Goal: Task Accomplishment & Management: Manage account settings

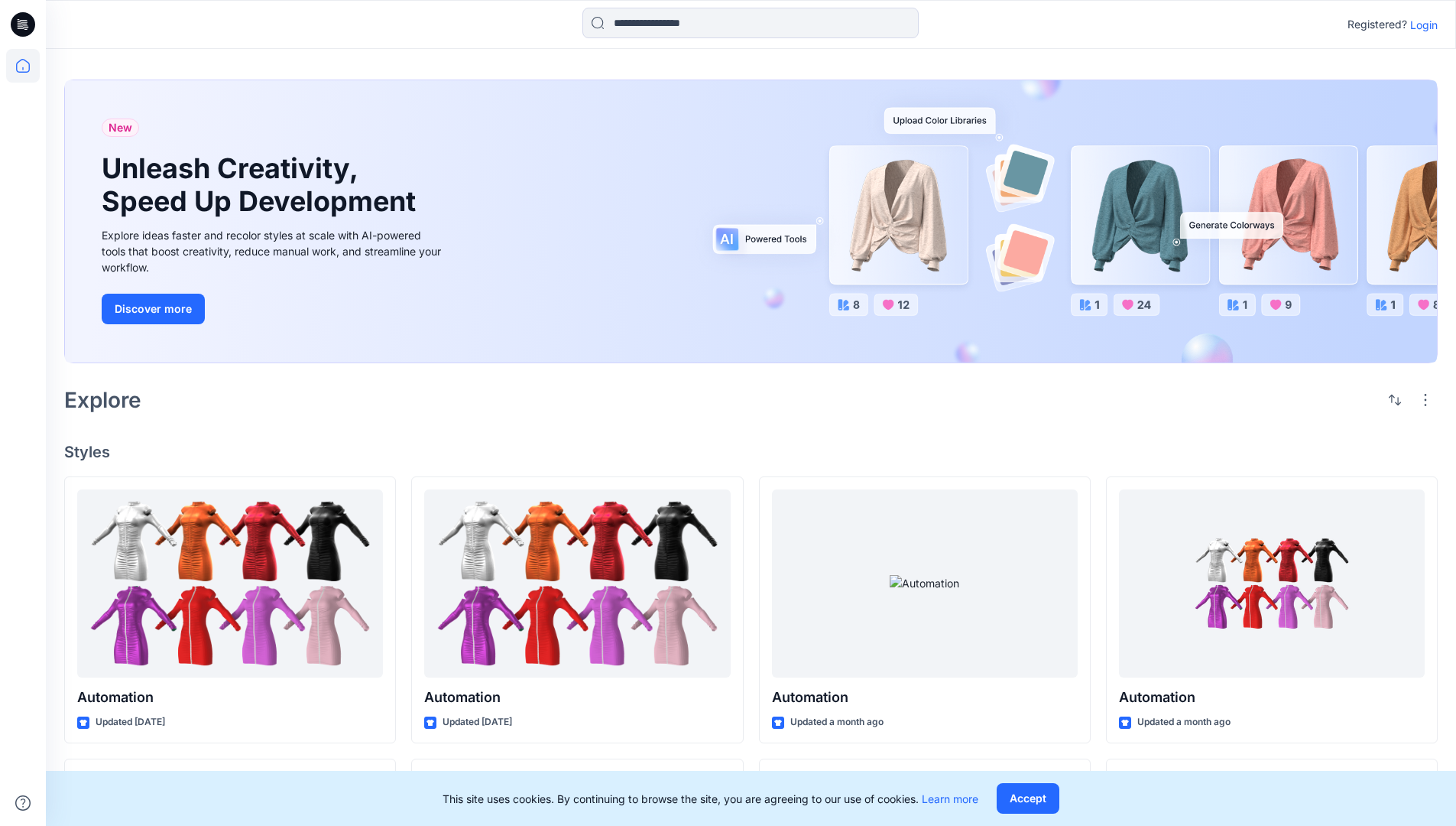
click at [1420, 24] on p "Login" at bounding box center [1424, 24] width 27 height 16
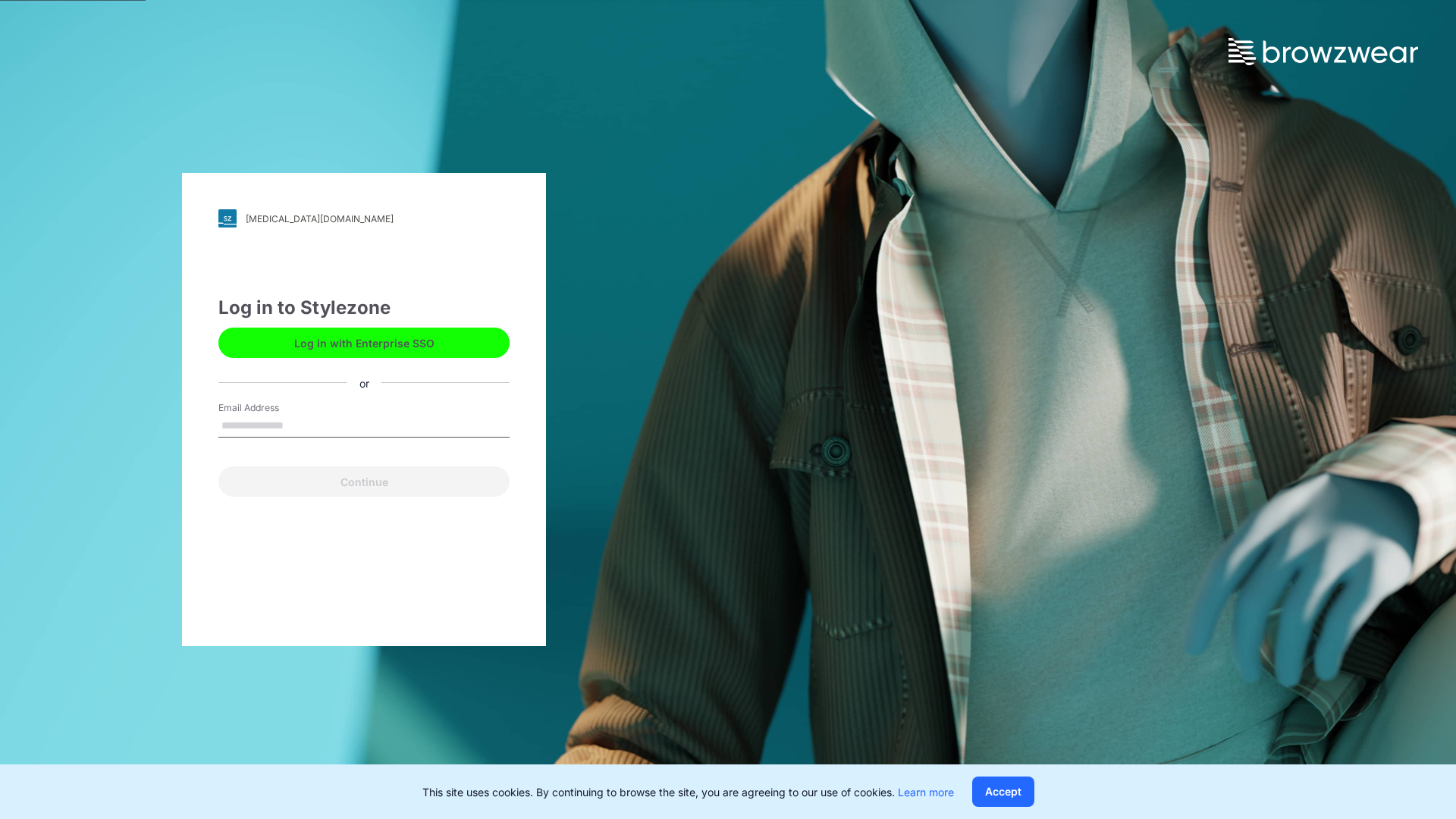
click at [300, 424] on input "Email Address" at bounding box center [363, 426] width 291 height 23
type input "**********"
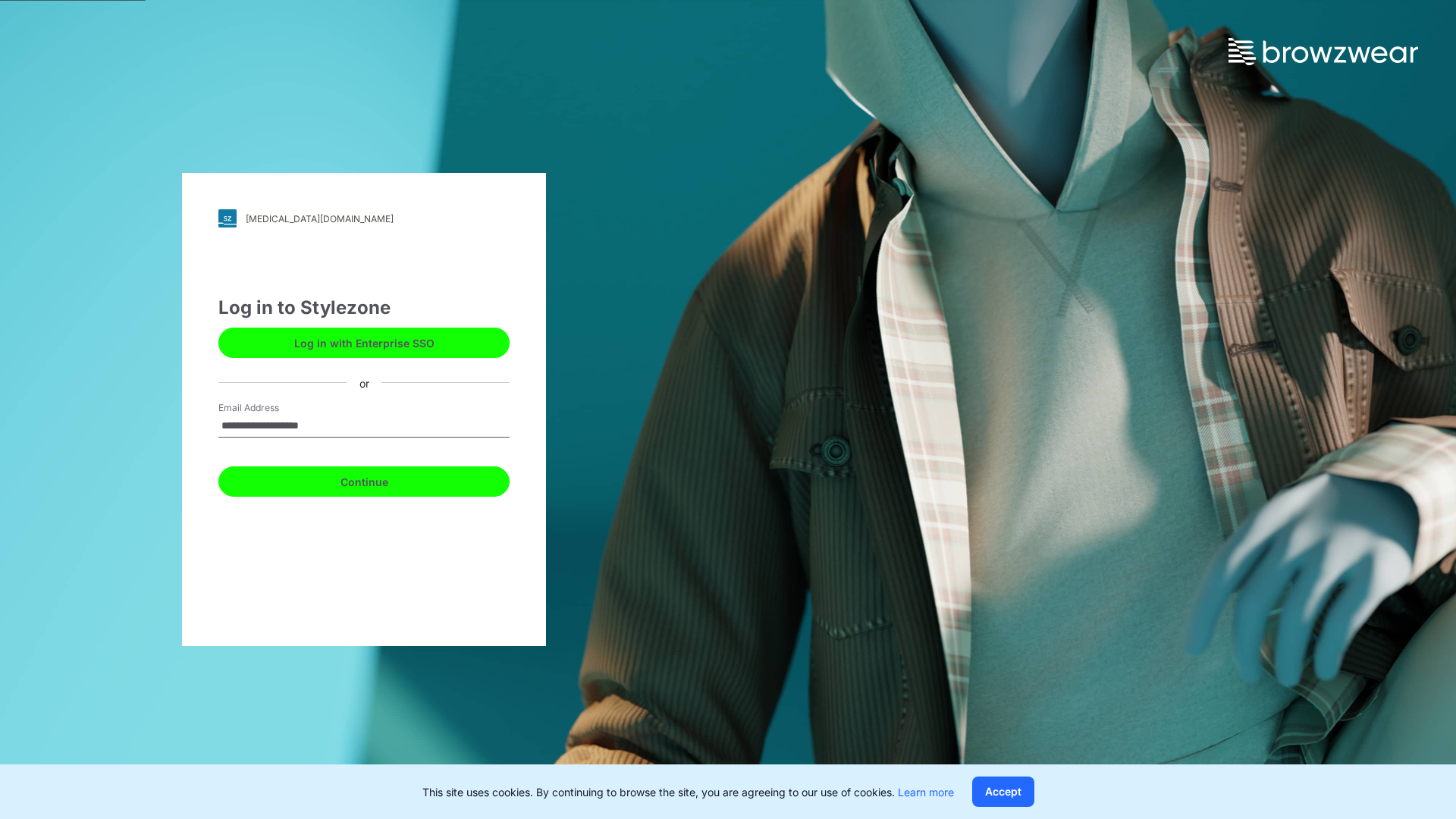
click at [381, 480] on button "Continue" at bounding box center [363, 481] width 291 height 30
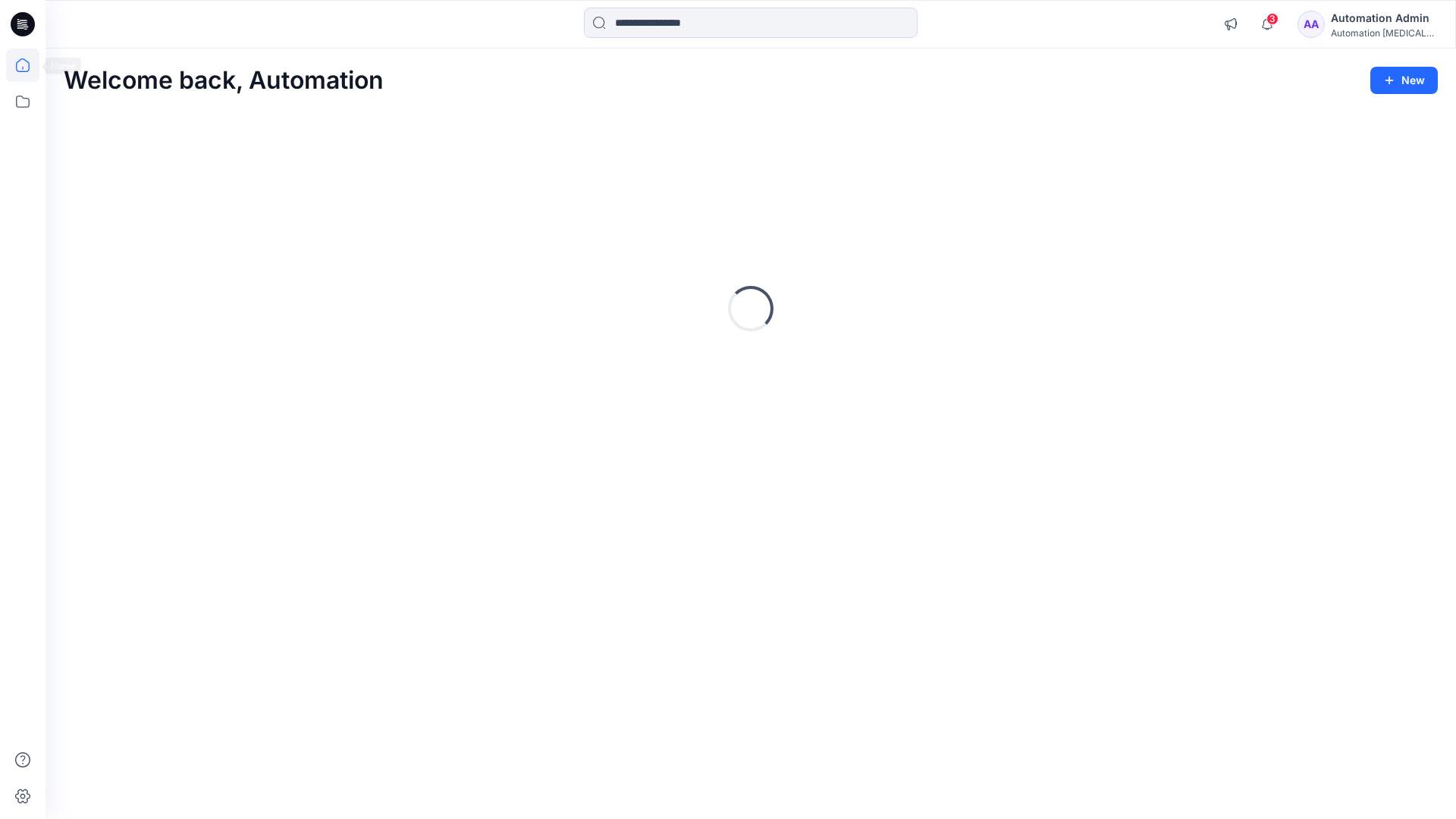
click at [29, 65] on icon at bounding box center [22, 65] width 14 height 14
click at [1377, 22] on div "Automation Admin" at bounding box center [1383, 18] width 106 height 18
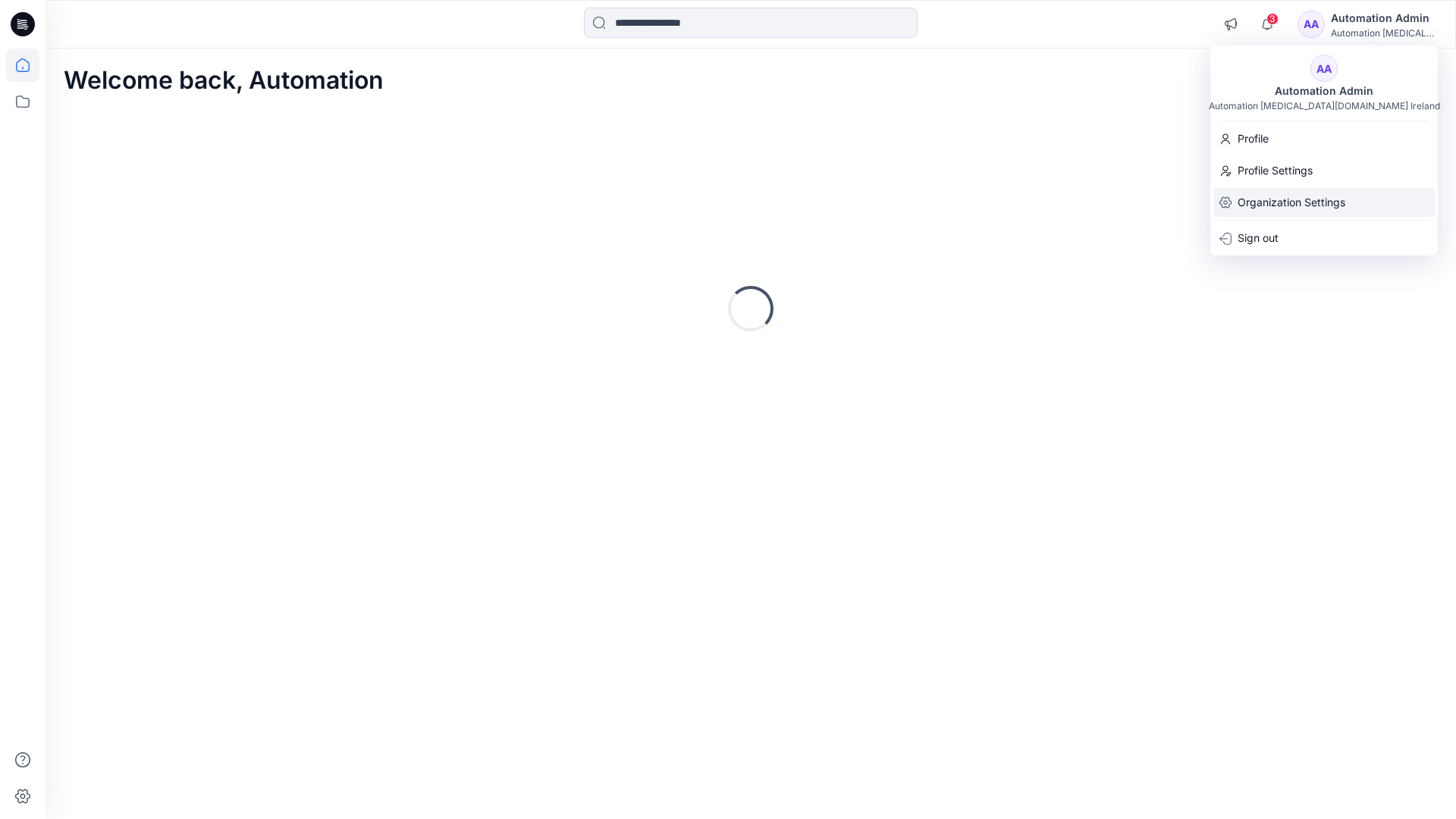
click at [1300, 195] on p "Organization Settings" at bounding box center [1291, 202] width 108 height 29
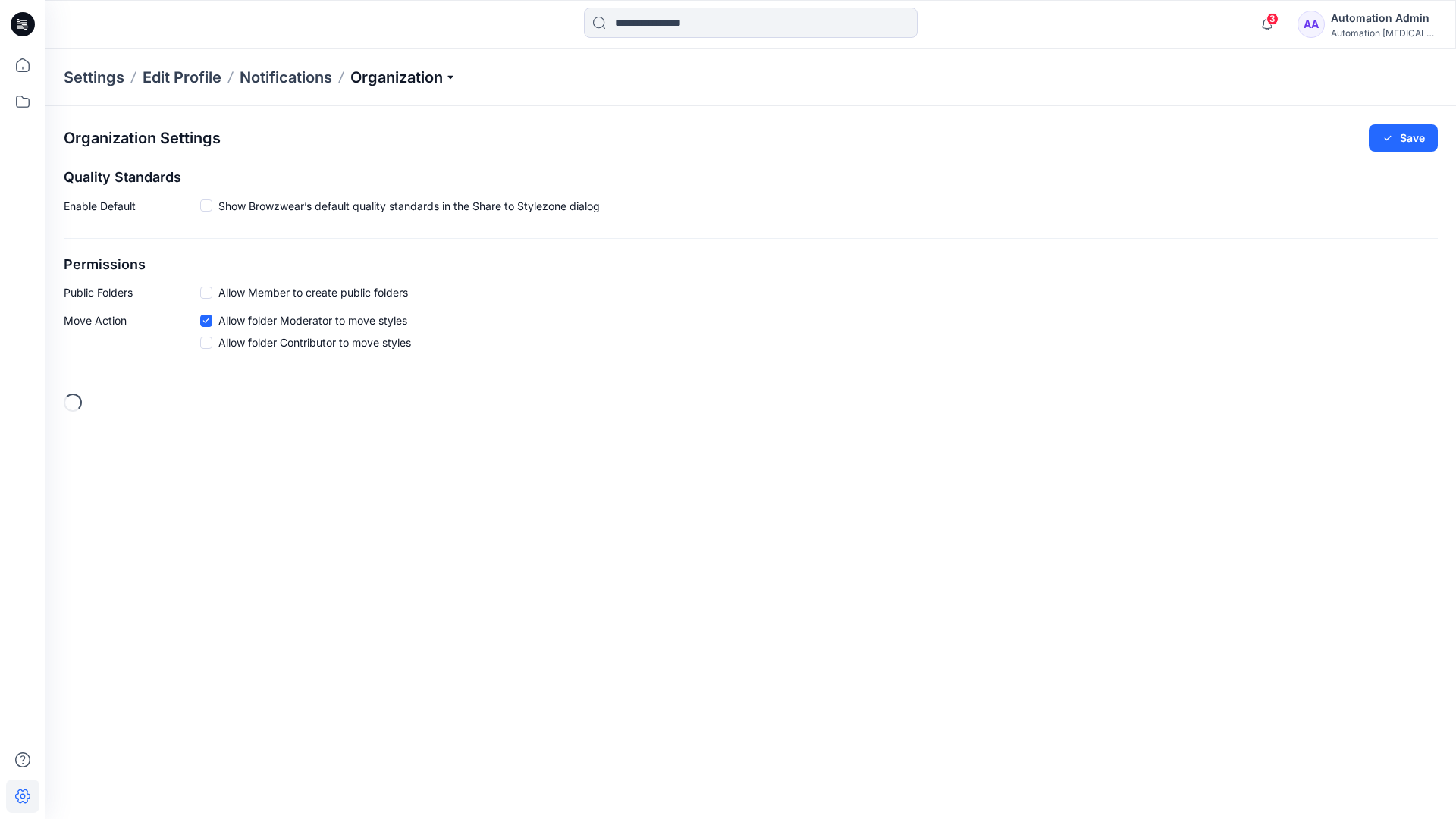
click at [455, 76] on p "Organization" at bounding box center [403, 77] width 106 height 21
click at [399, 170] on link "Edit Style Information Fields" at bounding box center [405, 172] width 222 height 30
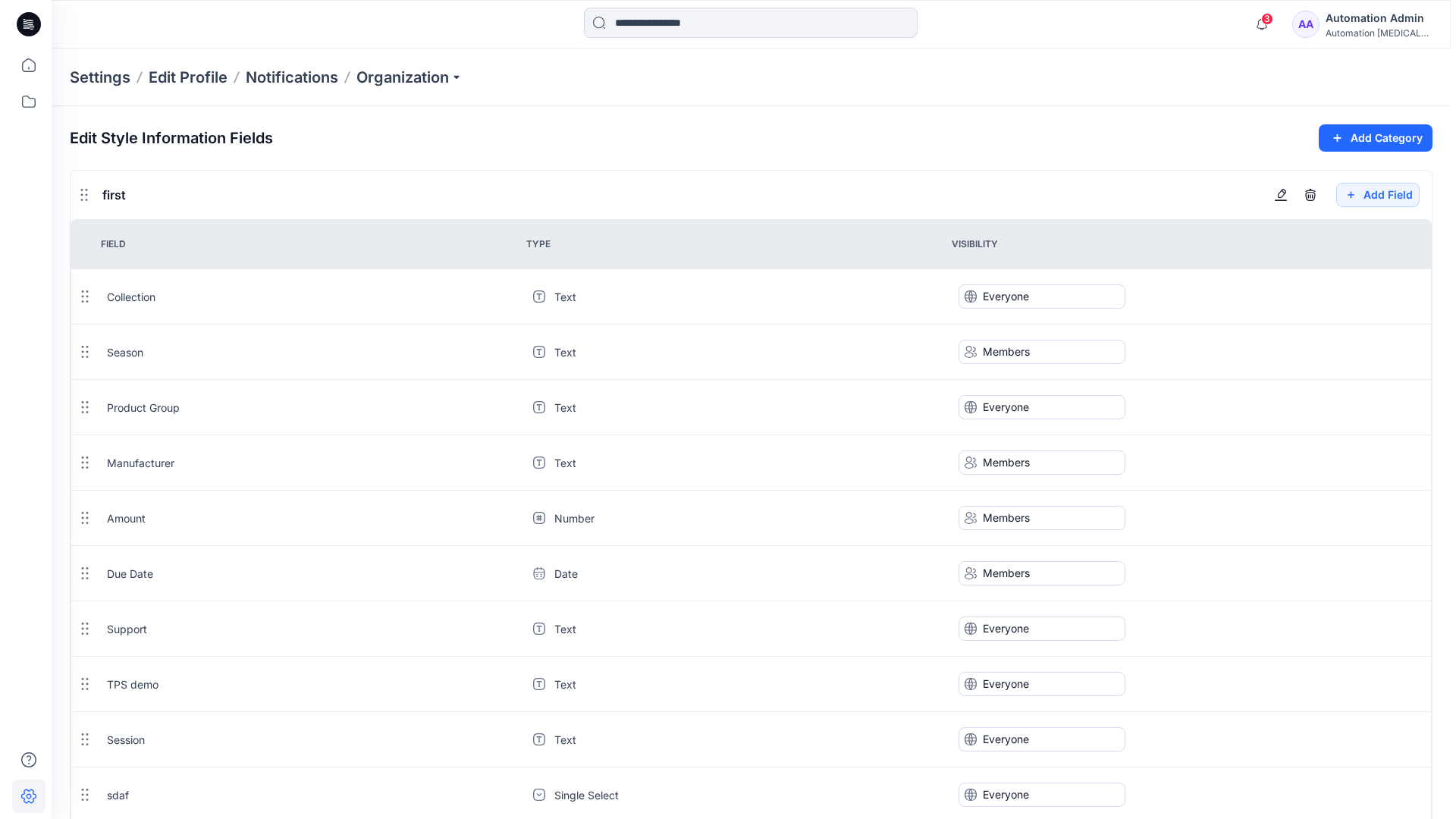
scroll to position [1366, 0]
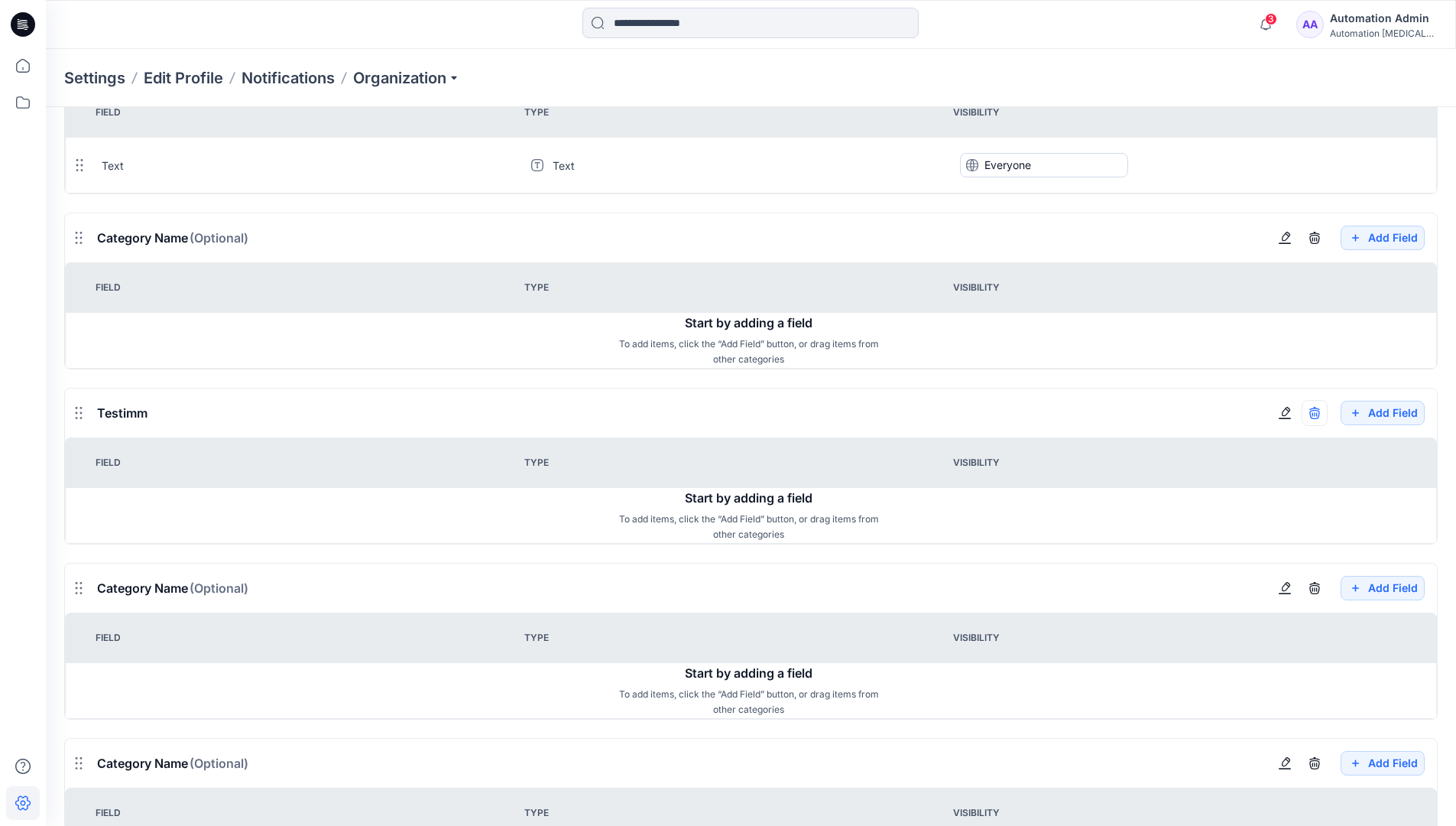
click at [1314, 412] on icon "button" at bounding box center [1315, 413] width 12 height 12
click at [1375, 14] on div "Automation Admin" at bounding box center [1383, 18] width 107 height 18
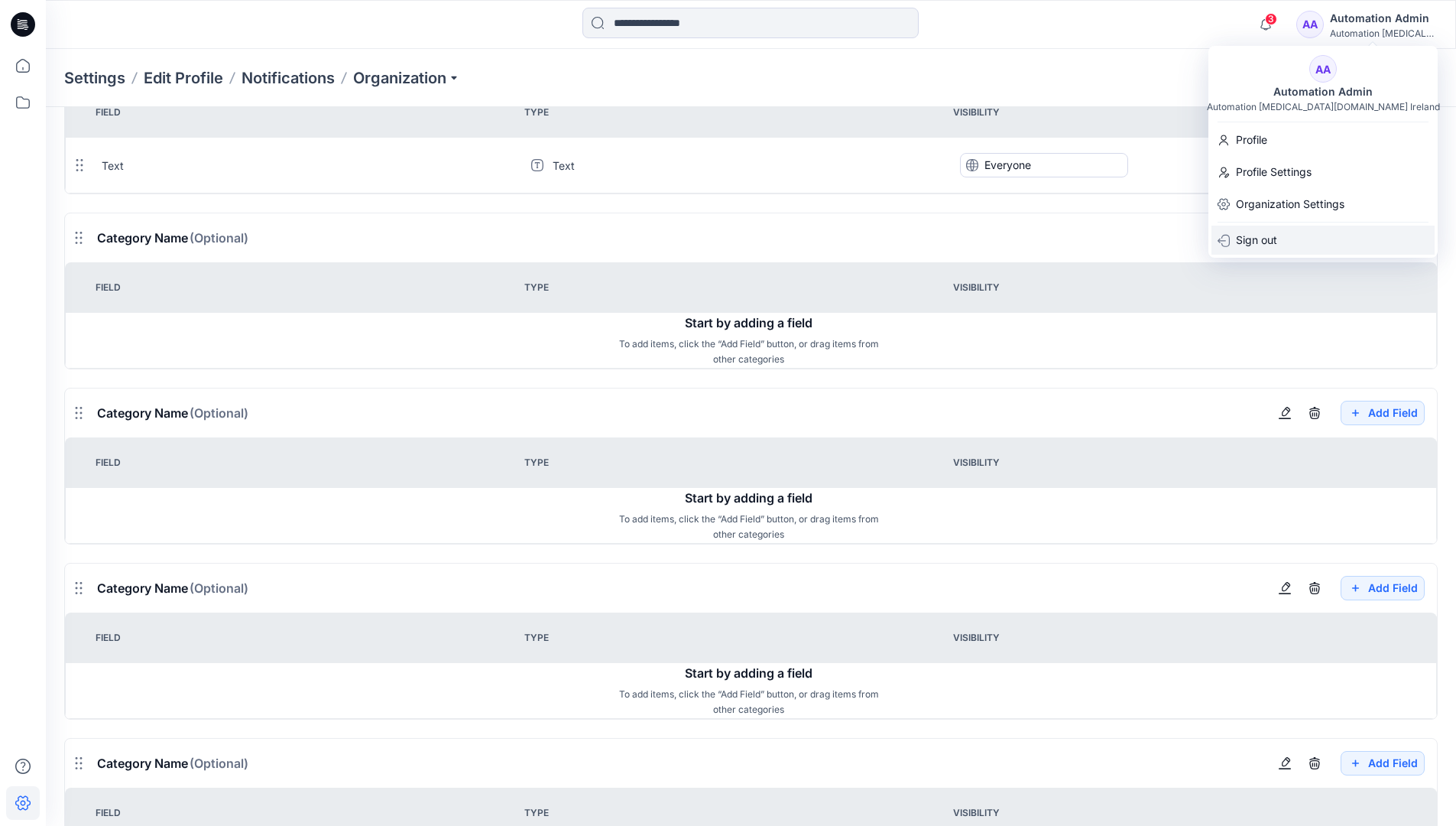
click at [1262, 238] on p "Sign out" at bounding box center [1257, 240] width 42 height 29
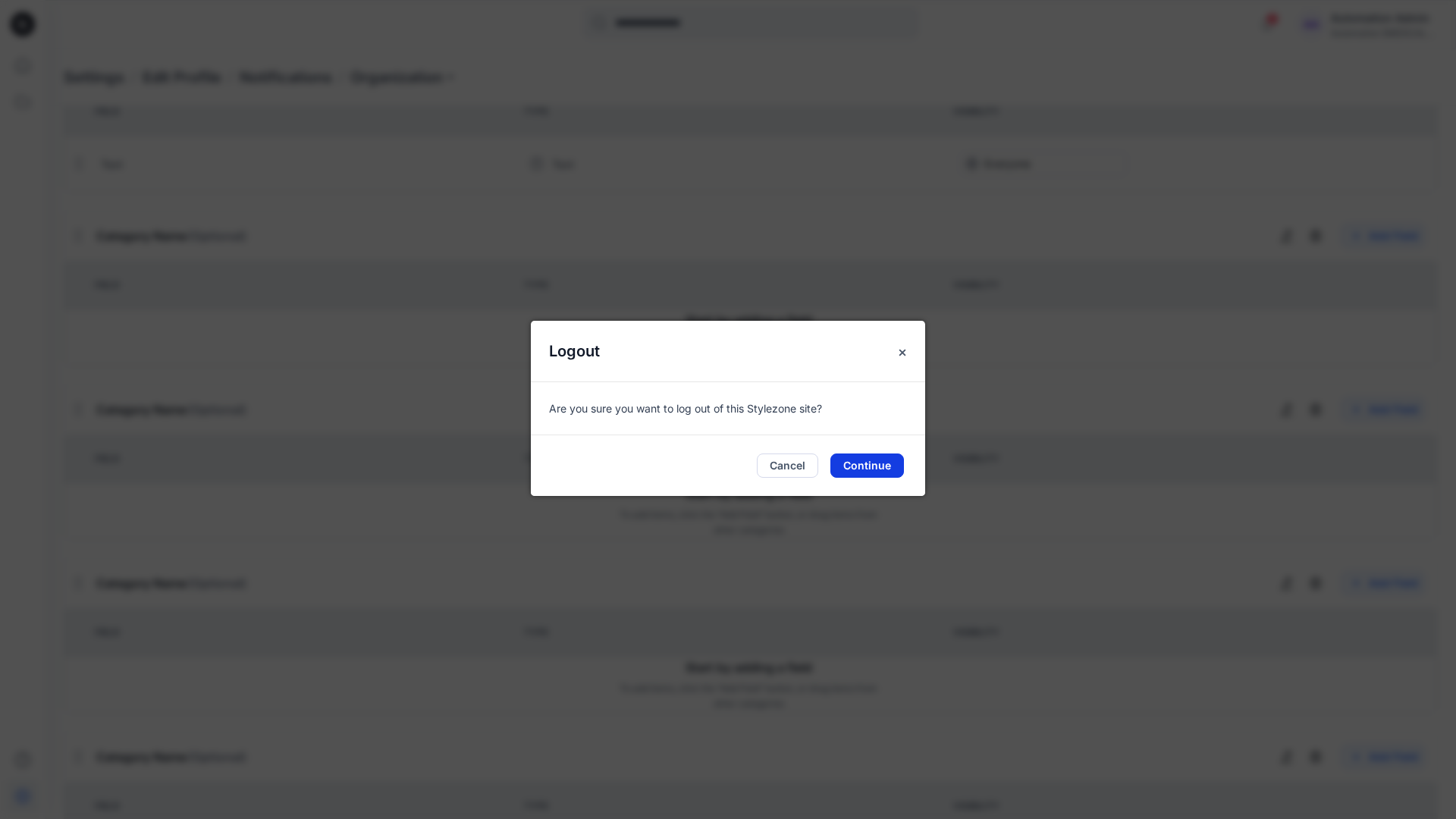
click at [884, 466] on button "Continue" at bounding box center [867, 465] width 73 height 24
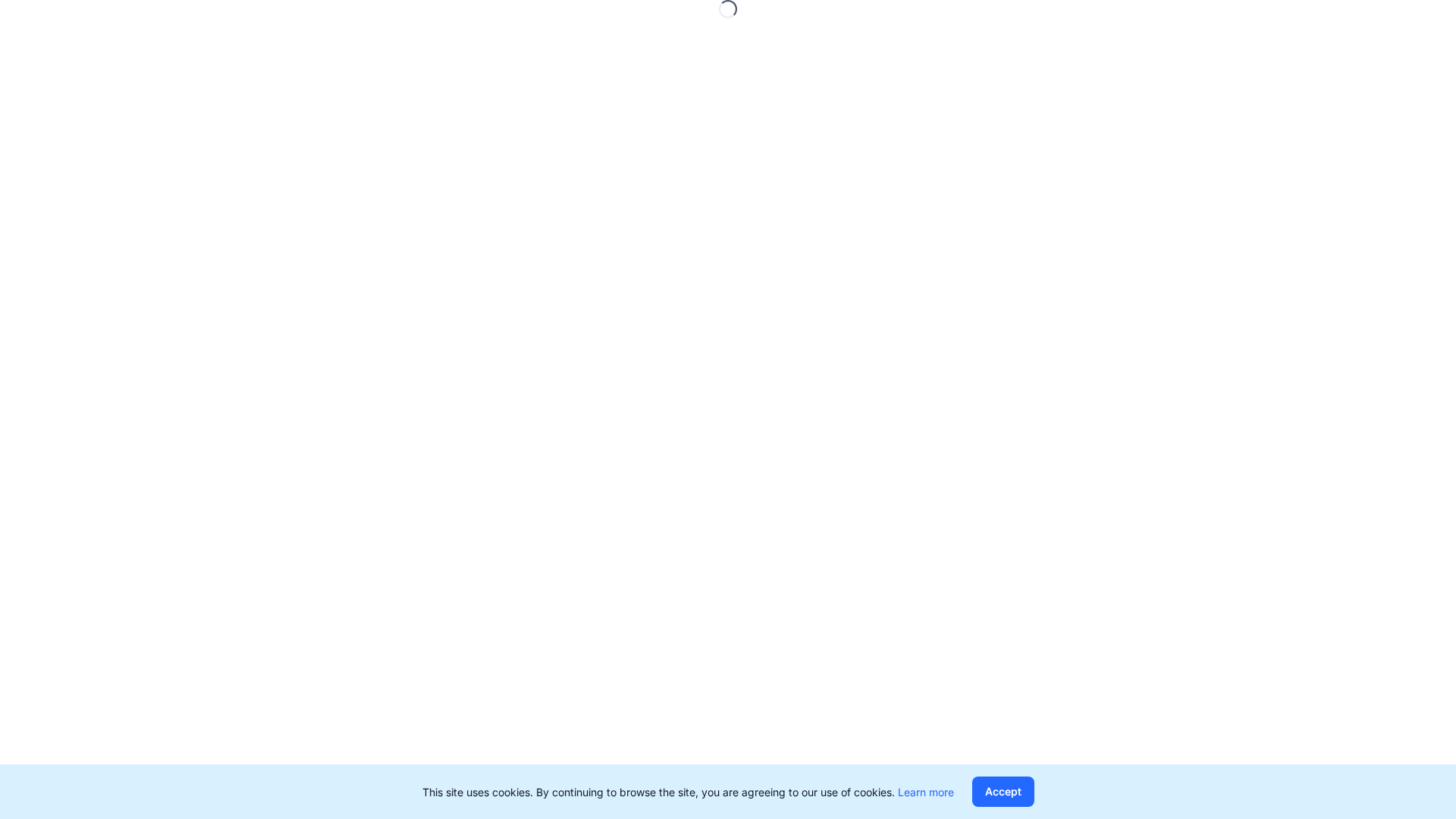
scroll to position [0, 0]
